Goal: Information Seeking & Learning: Understand process/instructions

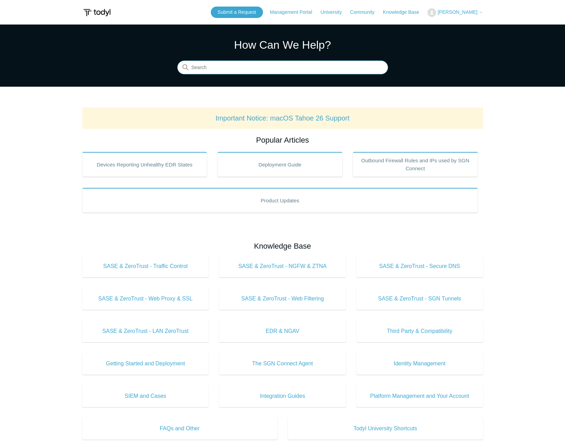
click at [221, 68] on input "Search" at bounding box center [282, 68] width 211 height 14
type input "developer"
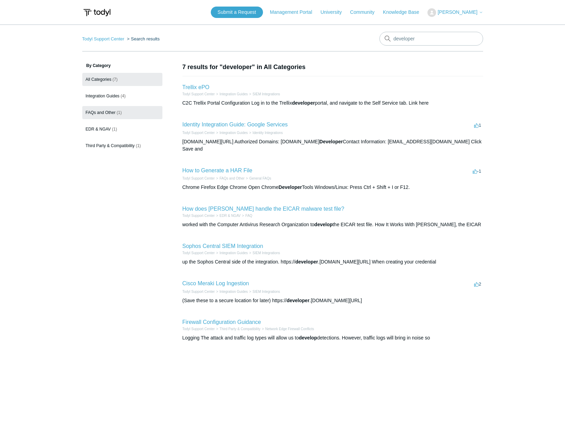
click at [111, 114] on span "FAQs and Other" at bounding box center [101, 112] width 30 height 5
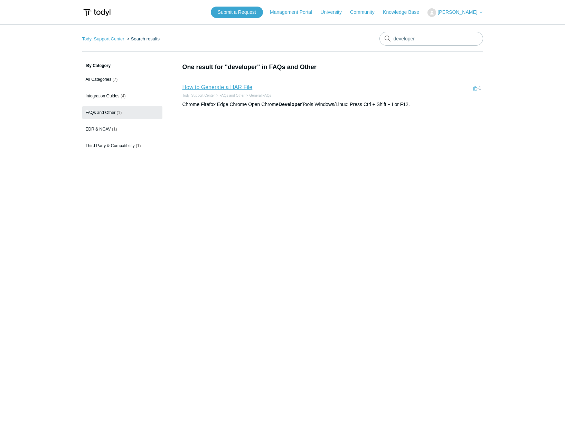
click at [197, 86] on link "How to Generate a HAR File" at bounding box center [217, 87] width 70 height 6
